Goal: Task Accomplishment & Management: Use online tool/utility

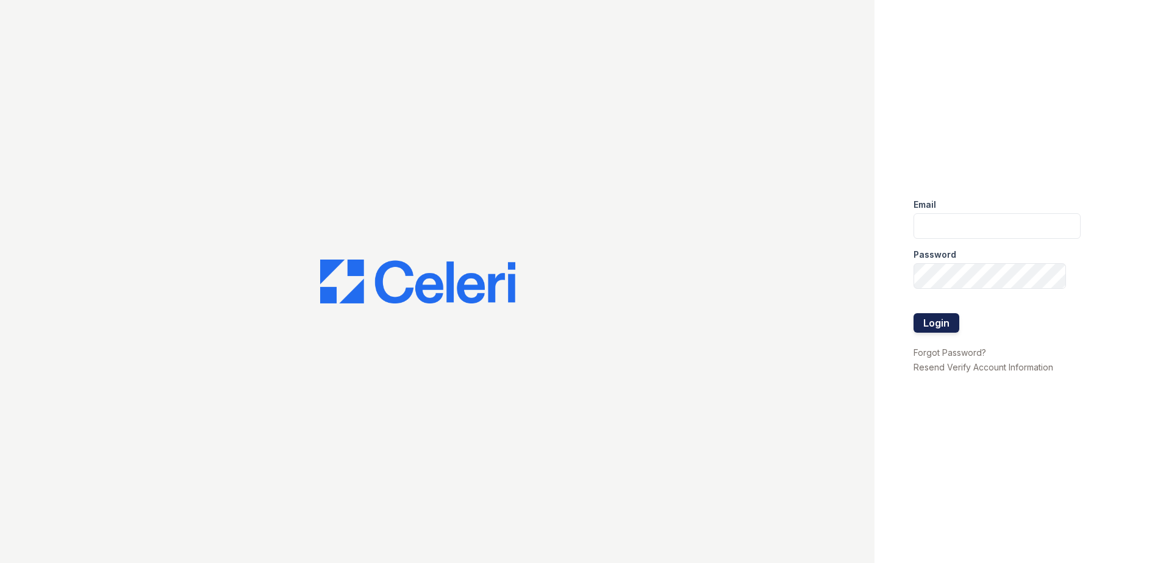
type input "renewonblues@trinity-pm.com"
click at [941, 321] on button "Login" at bounding box center [936, 323] width 46 height 20
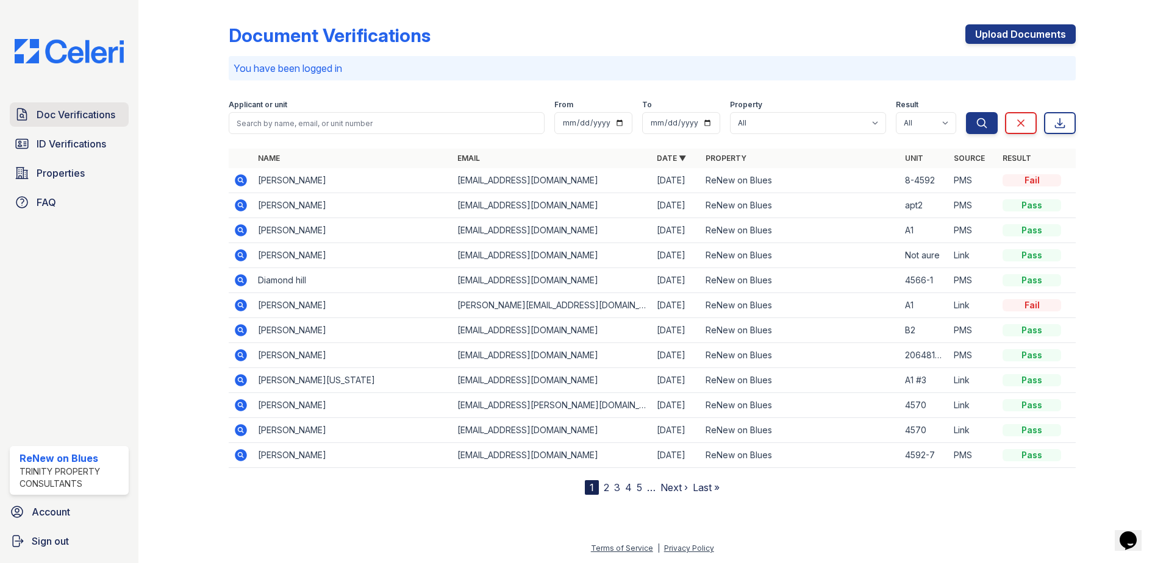
click at [76, 118] on span "Doc Verifications" at bounding box center [76, 114] width 79 height 15
